Goal: Check status: Check status

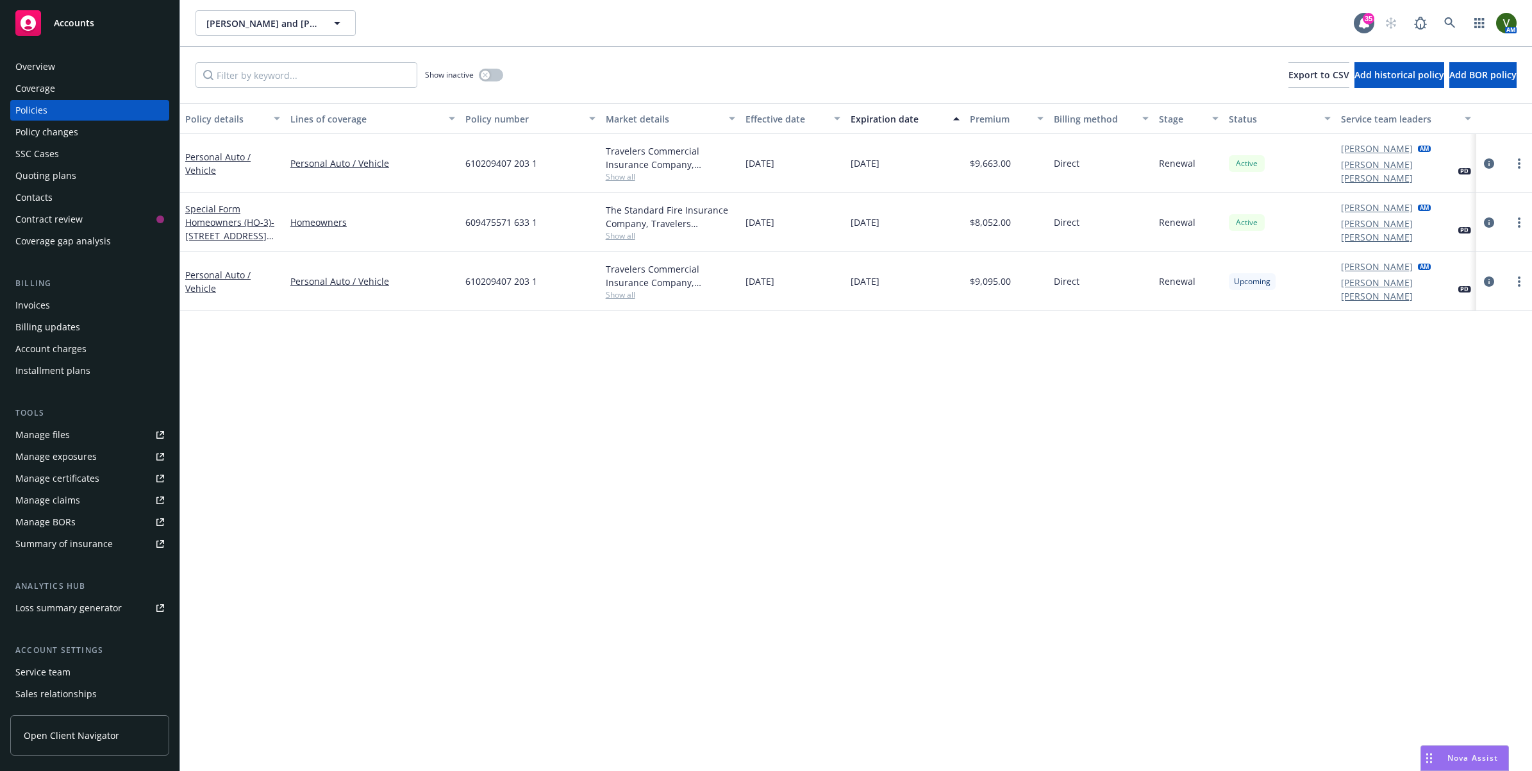
drag, startPoint x: 1223, startPoint y: 619, endPoint x: 643, endPoint y: 683, distance: 583.7
click at [1223, 619] on div "Policy details Lines of coverage Policy number Market details Effective date Ex…" at bounding box center [856, 436] width 1352 height 667
